Goal: Find specific page/section: Find specific page/section

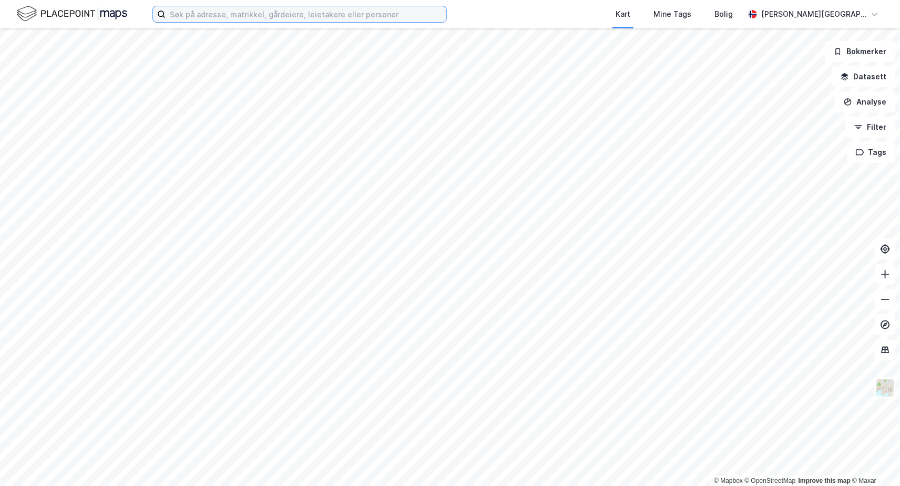
click at [228, 14] on input at bounding box center [306, 14] width 281 height 16
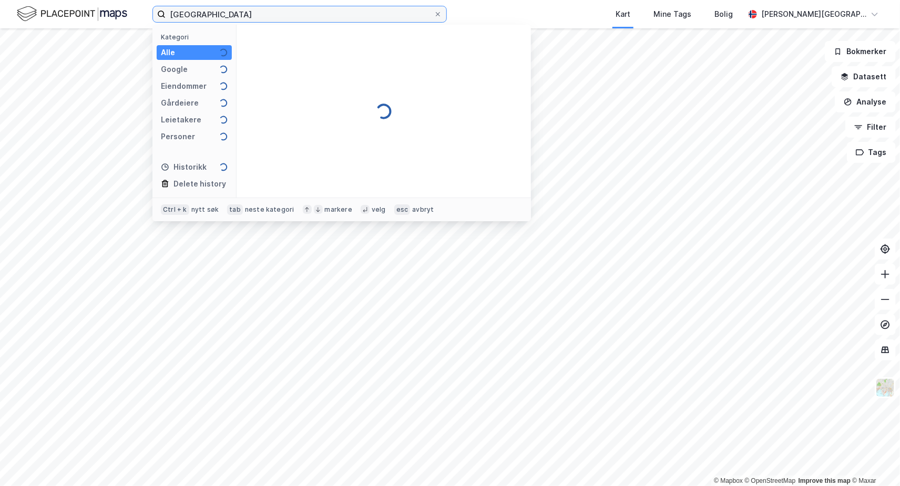
type input "[GEOGRAPHIC_DATA]"
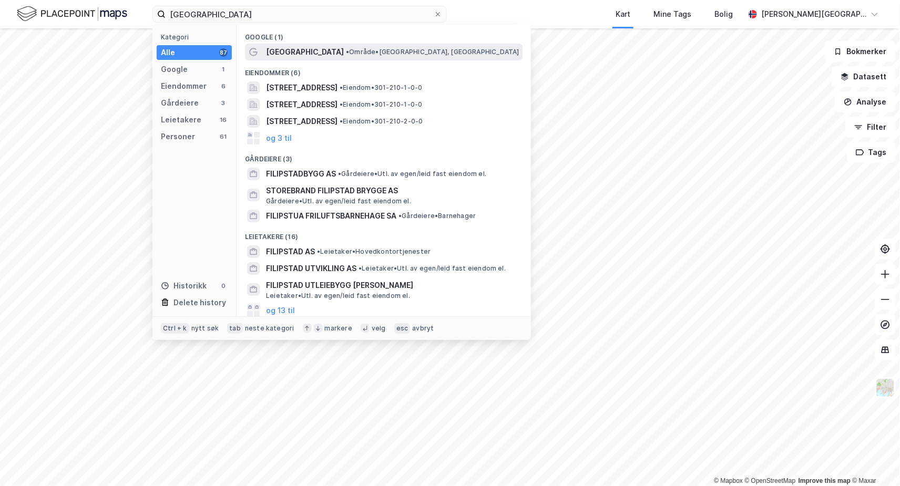
click at [292, 51] on span "[GEOGRAPHIC_DATA]" at bounding box center [305, 52] width 78 height 13
